Goal: Register for event/course

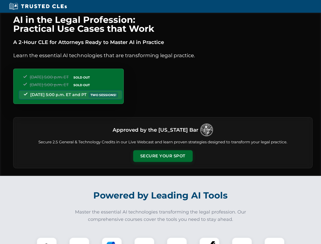
click at [163, 156] on button "Secure Your Spot" at bounding box center [163, 156] width 60 height 12
click at [47, 241] on img at bounding box center [46, 247] width 15 height 15
